Goal: Transaction & Acquisition: Book appointment/travel/reservation

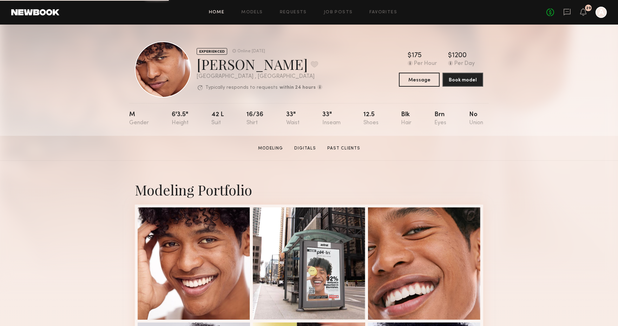
click at [215, 12] on link "Home" at bounding box center [217, 12] width 16 height 5
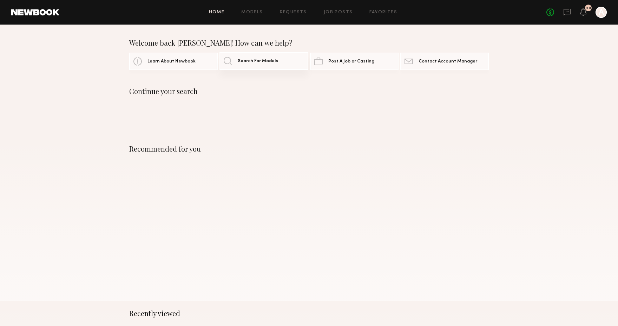
click at [269, 65] on link "Search For Models" at bounding box center [263, 61] width 88 height 18
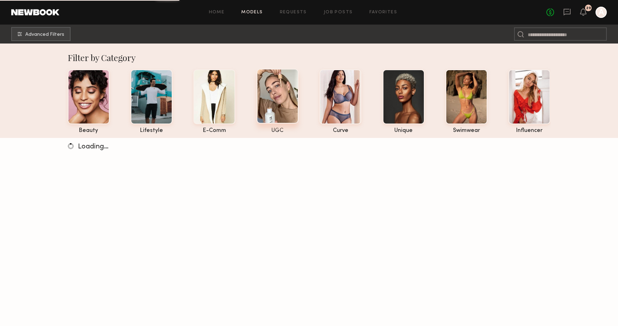
click at [272, 86] on div at bounding box center [278, 96] width 42 height 55
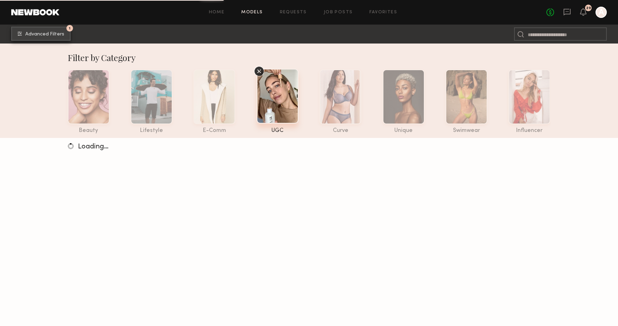
click at [51, 35] on span "Advanced Filters" at bounding box center [44, 34] width 39 height 5
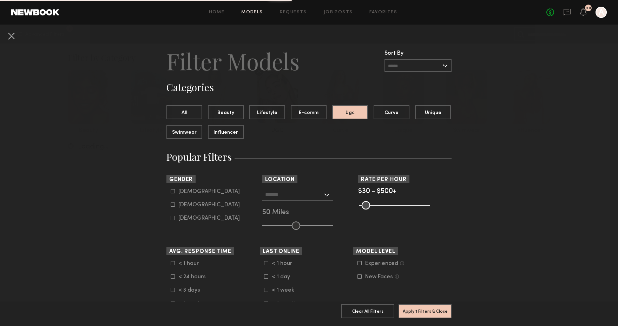
click at [171, 188] on nb-browse-filter "Gender [DEMOGRAPHIC_DATA] [DEMOGRAPHIC_DATA] [DEMOGRAPHIC_DATA]" at bounding box center [212, 198] width 93 height 47
click at [171, 191] on icon at bounding box center [173, 191] width 4 height 4
type input "*"
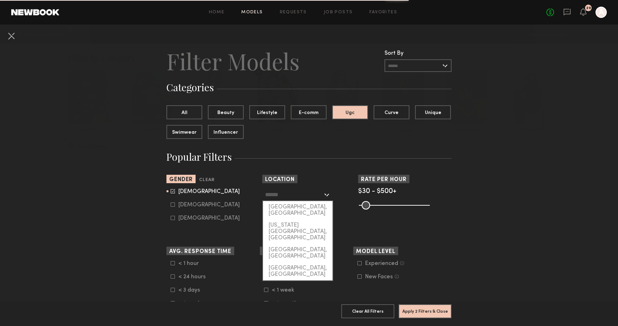
click at [292, 193] on input "text" at bounding box center [294, 195] width 58 height 12
click at [293, 204] on div "[GEOGRAPHIC_DATA], [GEOGRAPHIC_DATA]" at bounding box center [298, 210] width 70 height 18
type input "**********"
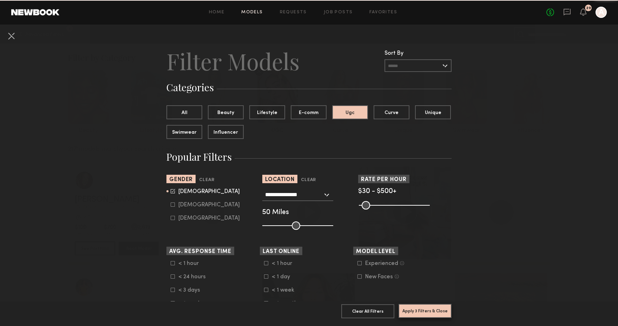
click at [436, 308] on button "Apply 3 Filters & Close" at bounding box center [424, 311] width 53 height 14
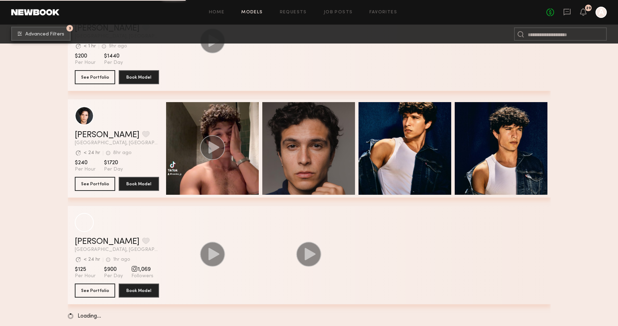
scroll to position [6254, 0]
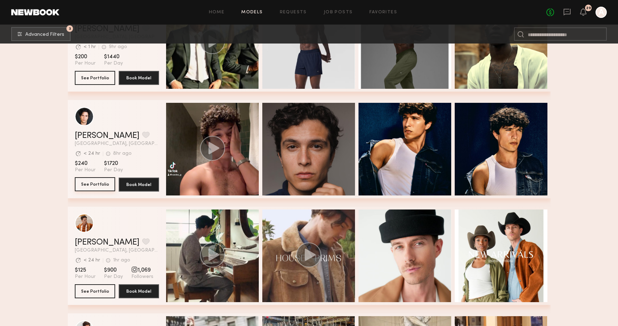
click at [100, 182] on button "See Portfolio" at bounding box center [95, 184] width 40 height 14
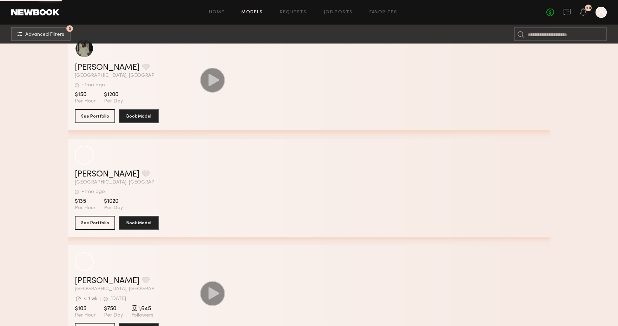
scroll to position [16503, 0]
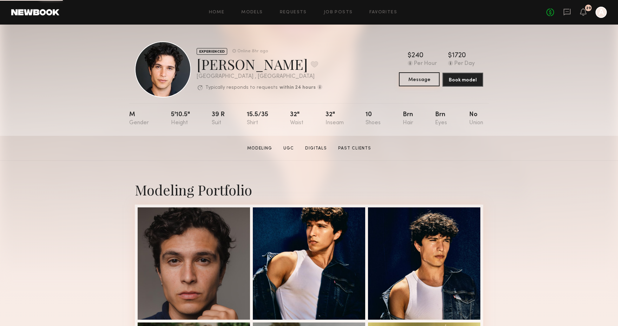
click at [427, 82] on button "Message" at bounding box center [419, 79] width 41 height 14
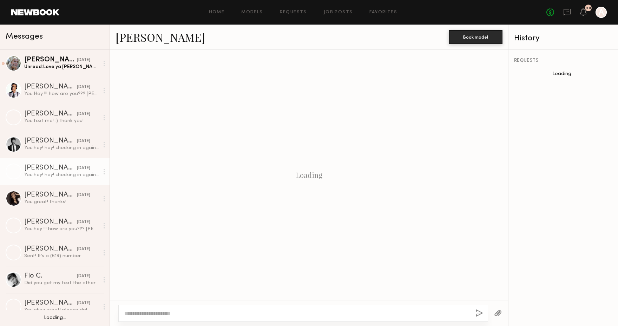
scroll to position [716, 0]
